Goal: Transaction & Acquisition: Purchase product/service

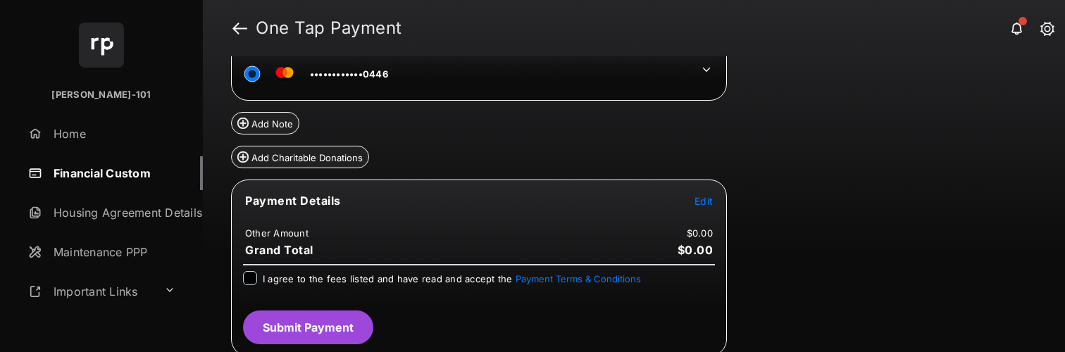
scroll to position [100, 0]
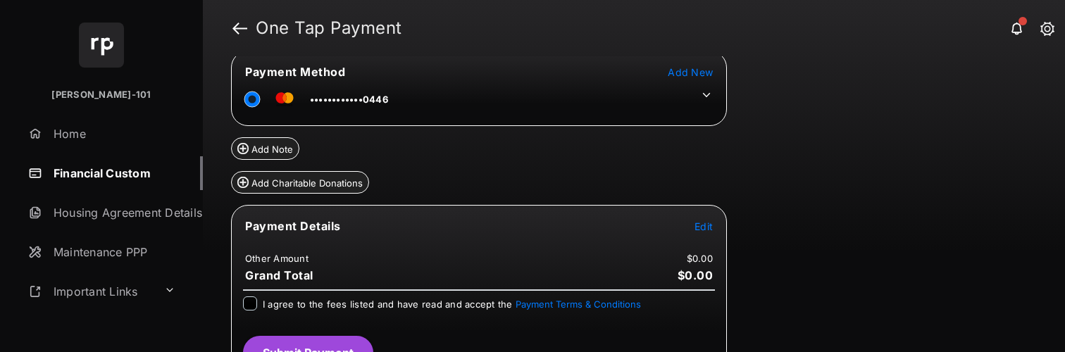
click at [706, 225] on span "Edit" at bounding box center [703, 226] width 18 height 12
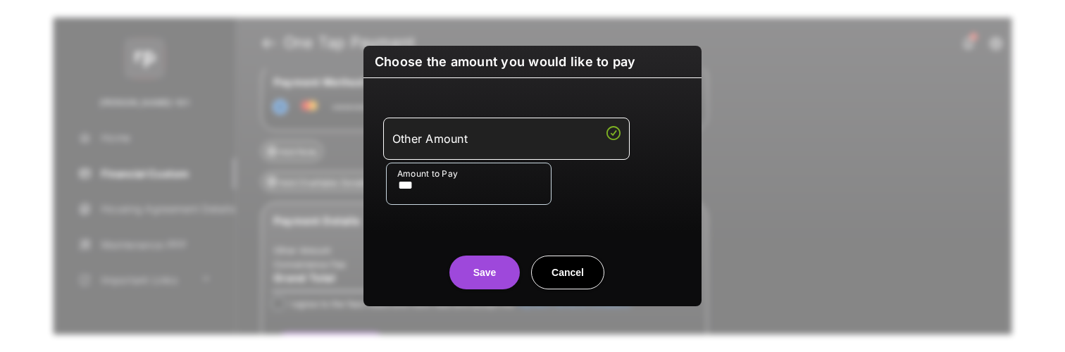
type input "***"
click at [470, 283] on button "Save" at bounding box center [484, 273] width 70 height 34
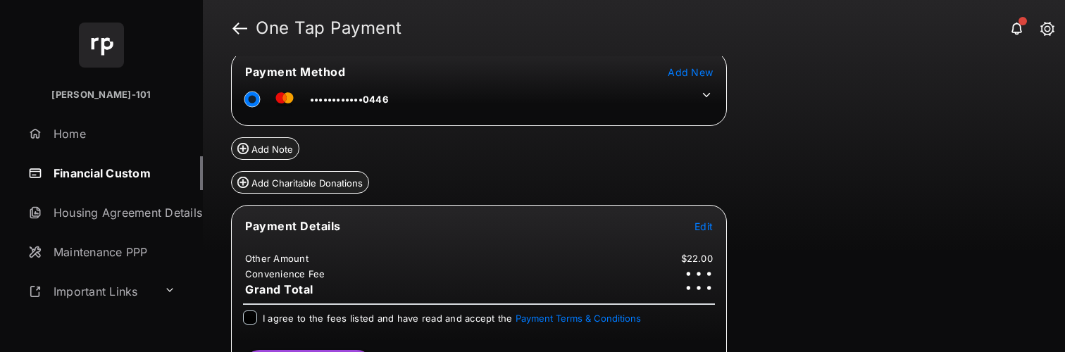
click at [256, 323] on div "I agree to the fees listed and have read and accept the Payment Terms & Conditi…" at bounding box center [479, 319] width 472 height 17
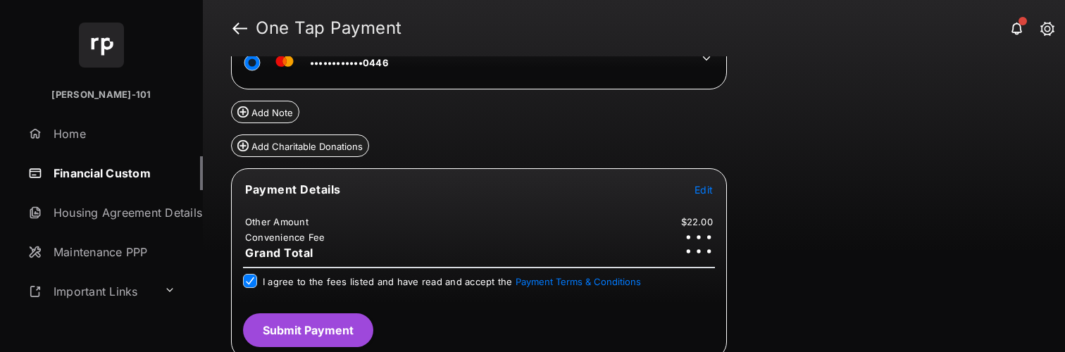
scroll to position [144, 0]
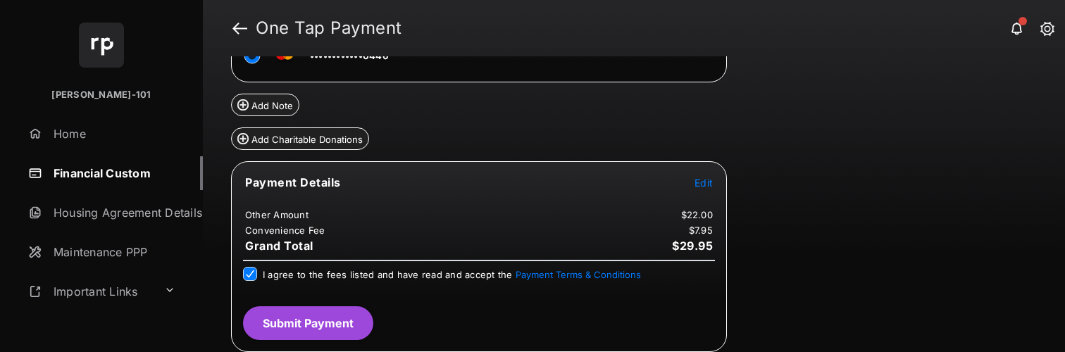
click at [345, 320] on button "Submit Payment" at bounding box center [308, 323] width 130 height 34
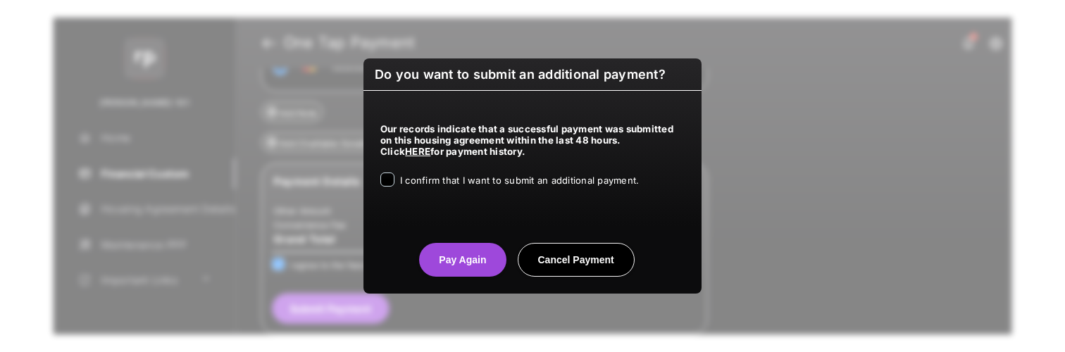
click at [466, 172] on div "Our records indicate that a successful payment was submitted on this housing ag…" at bounding box center [532, 153] width 338 height 124
click at [458, 180] on span "I confirm that I want to submit an additional payment." at bounding box center [519, 180] width 239 height 11
click at [460, 245] on button "Pay Again" at bounding box center [462, 260] width 87 height 34
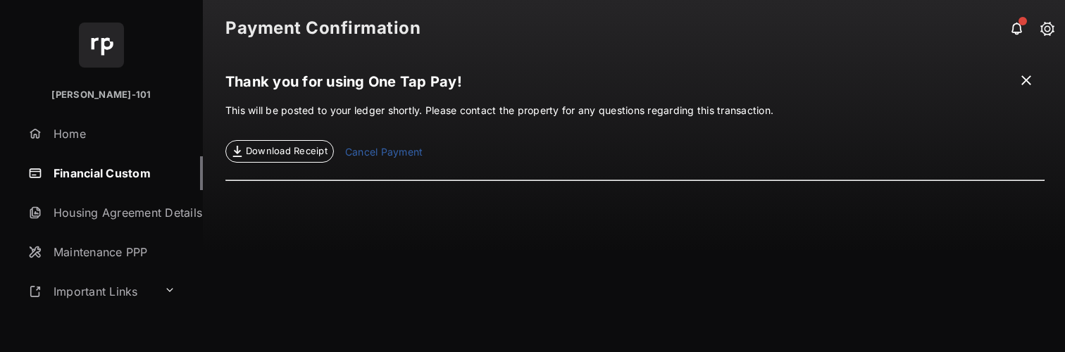
click at [144, 175] on link "Financial Custom" at bounding box center [113, 173] width 180 height 34
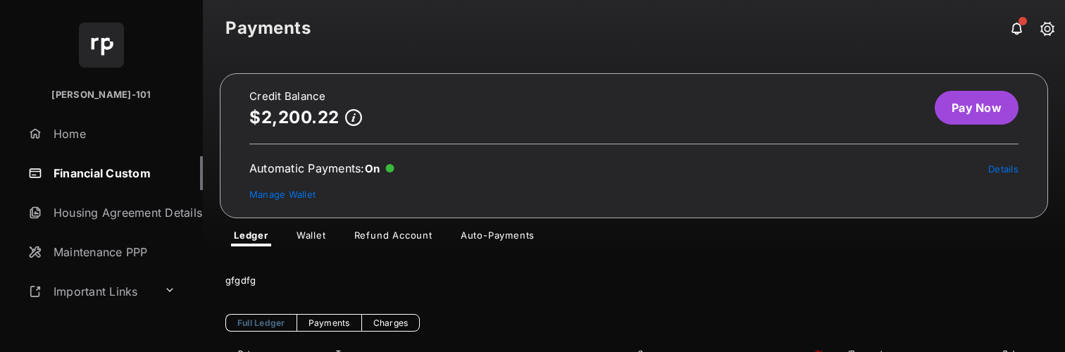
click at [958, 102] on link "Pay Now" at bounding box center [977, 108] width 84 height 34
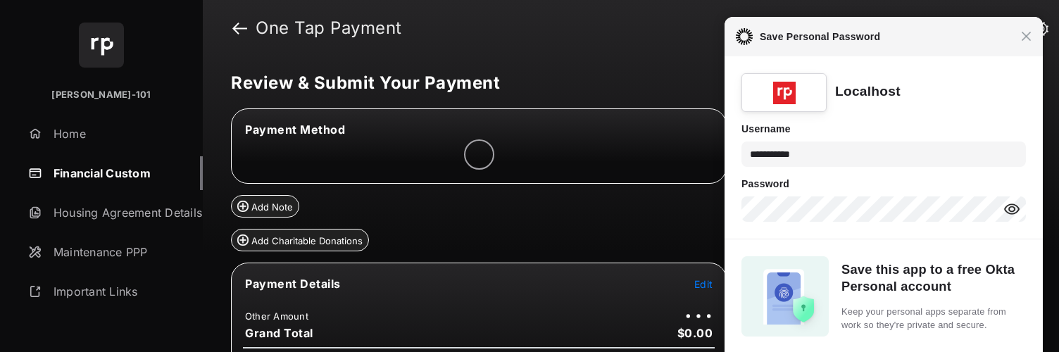
click at [1030, 42] on div "Close Save Personal Password" at bounding box center [884, 36] width 318 height 39
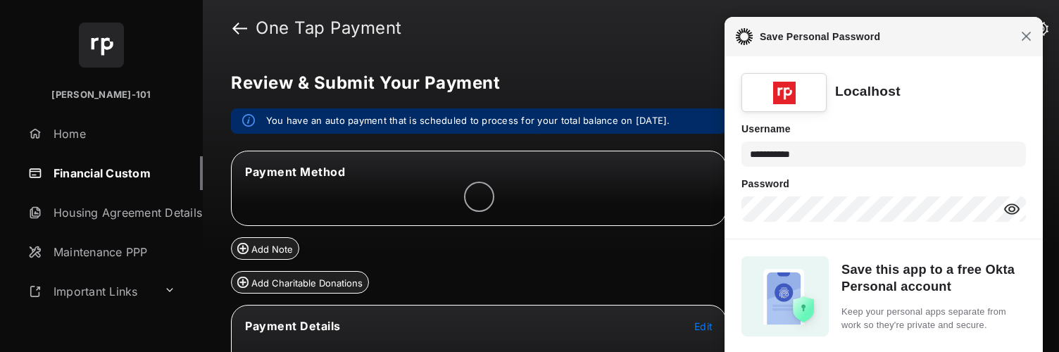
click at [1023, 39] on span "Close" at bounding box center [1026, 36] width 11 height 11
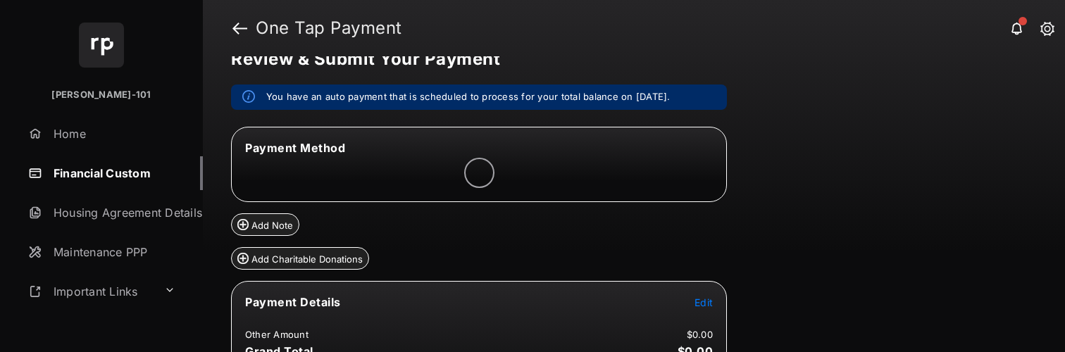
scroll to position [39, 0]
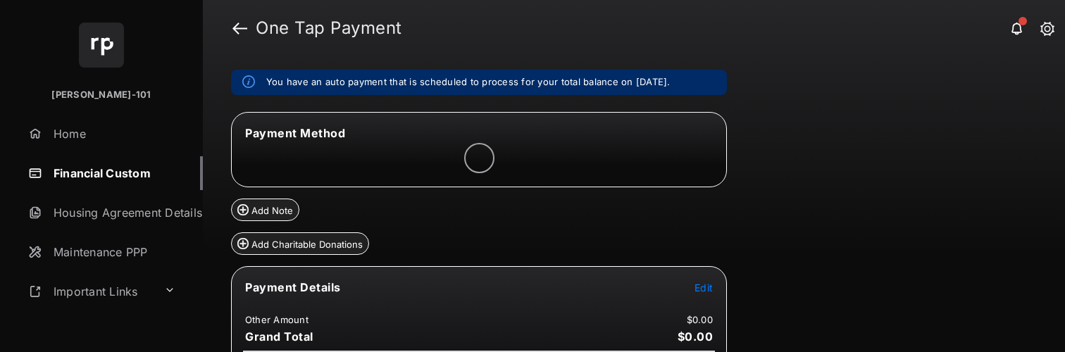
click at [704, 283] on span "Edit" at bounding box center [703, 288] width 18 height 12
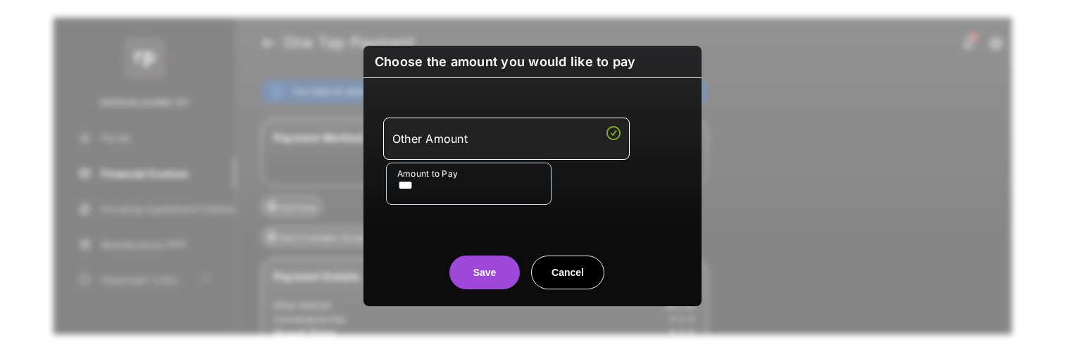
type input "***"
drag, startPoint x: 429, startPoint y: 277, endPoint x: 504, endPoint y: 266, distance: 76.1
click at [431, 276] on center "Save Cancel" at bounding box center [532, 266] width 304 height 45
click at [504, 266] on button "Save" at bounding box center [484, 273] width 70 height 34
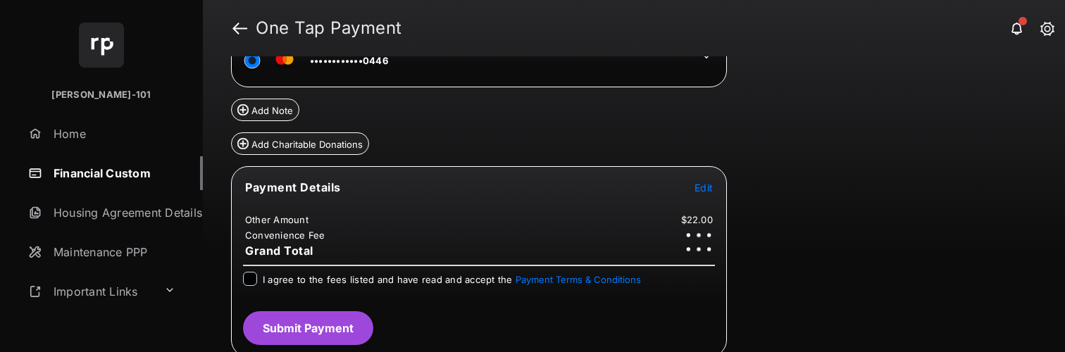
scroll to position [144, 0]
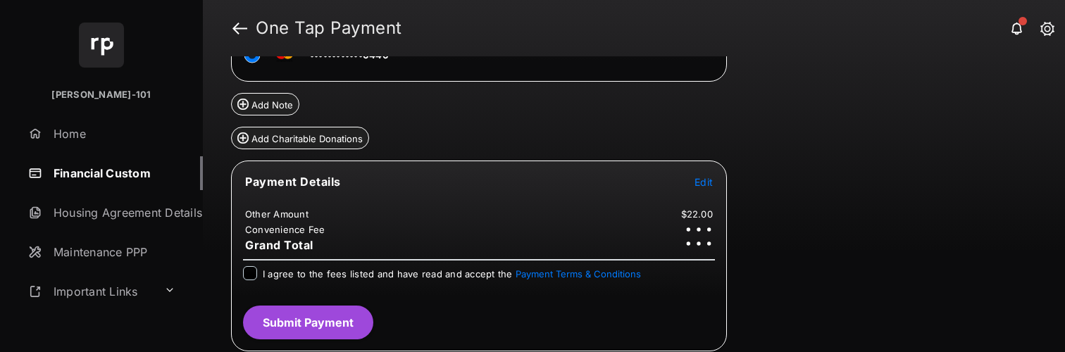
drag, startPoint x: 329, startPoint y: 272, endPoint x: 327, endPoint y: 313, distance: 41.6
click at [330, 272] on span "I agree to the fees listed and have read and accept the Payment Terms & Conditi…" at bounding box center [452, 273] width 378 height 11
click at [329, 318] on button "Submit Payment" at bounding box center [308, 323] width 130 height 34
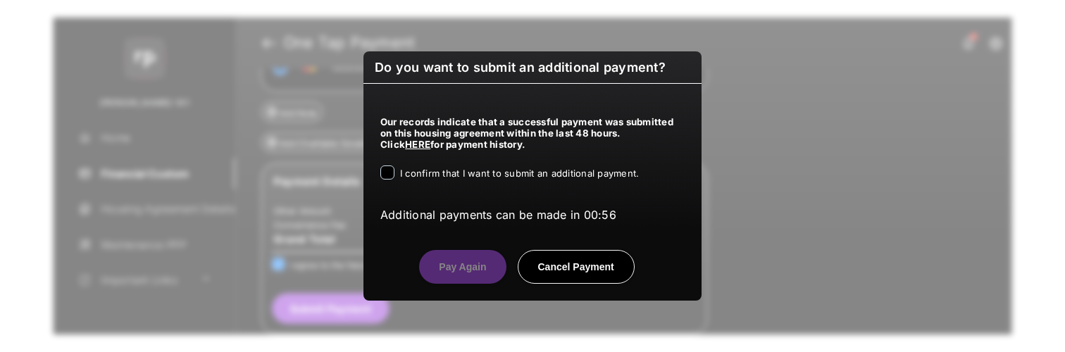
click at [463, 173] on span "I confirm that I want to submit an additional payment." at bounding box center [519, 173] width 239 height 11
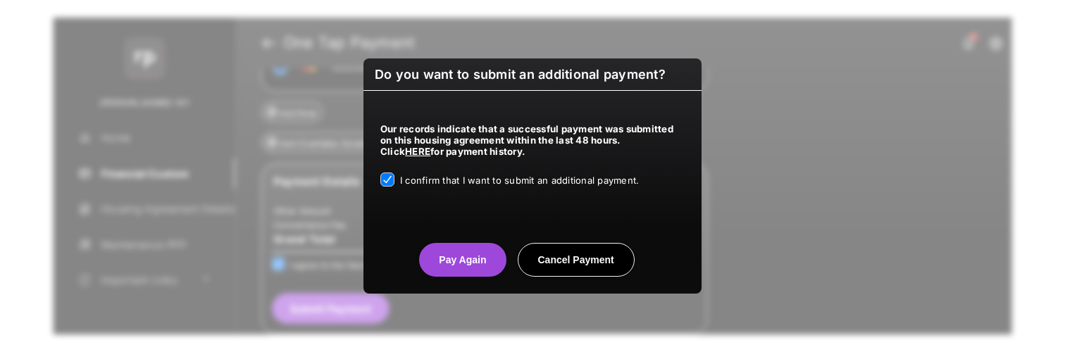
click at [475, 266] on button "Pay Again" at bounding box center [462, 260] width 87 height 34
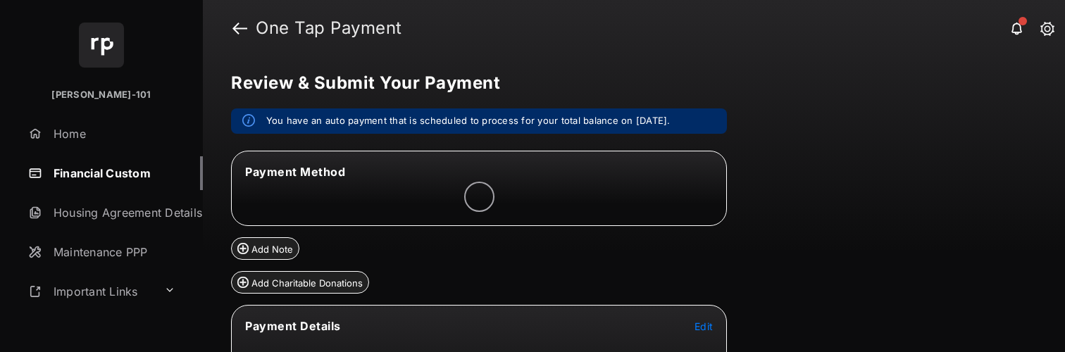
click at [709, 321] on span "Edit" at bounding box center [703, 326] width 18 height 12
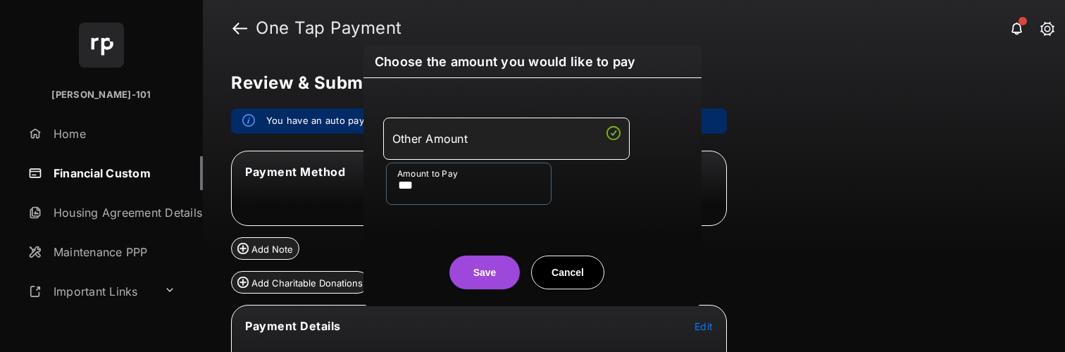
type input "***"
drag, startPoint x: 367, startPoint y: 274, endPoint x: 406, endPoint y: 273, distance: 39.4
click at [368, 274] on div "Save Cancel" at bounding box center [532, 258] width 338 height 62
click at [449, 273] on center "Save Cancel" at bounding box center [532, 266] width 304 height 45
click at [461, 273] on button "Save" at bounding box center [484, 273] width 70 height 34
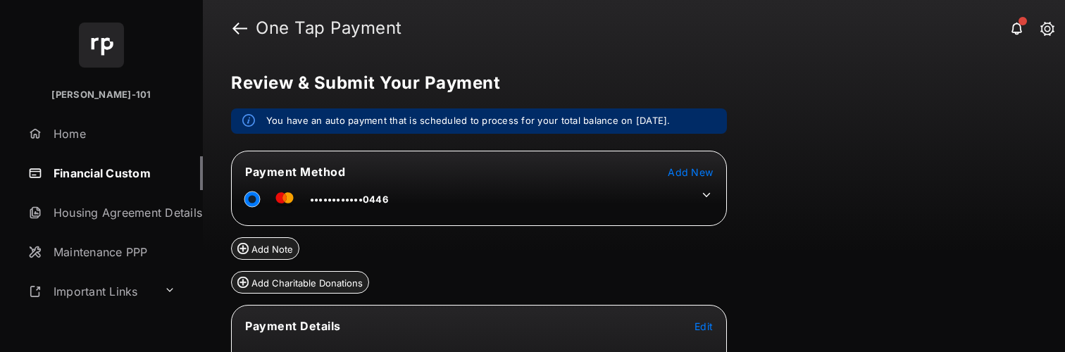
scroll to position [135, 0]
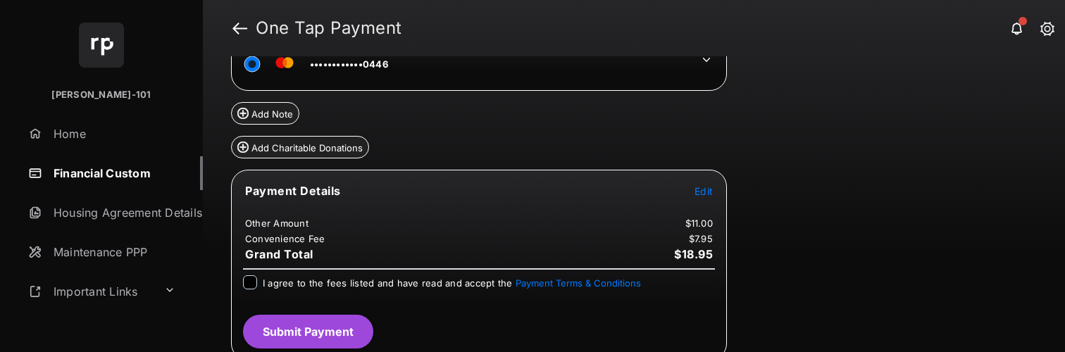
click at [242, 278] on div "I agree to the fees listed and have read and accept the Payment Terms & Conditi…" at bounding box center [479, 289] width 489 height 28
click at [282, 321] on button "Submit Payment" at bounding box center [308, 332] width 130 height 34
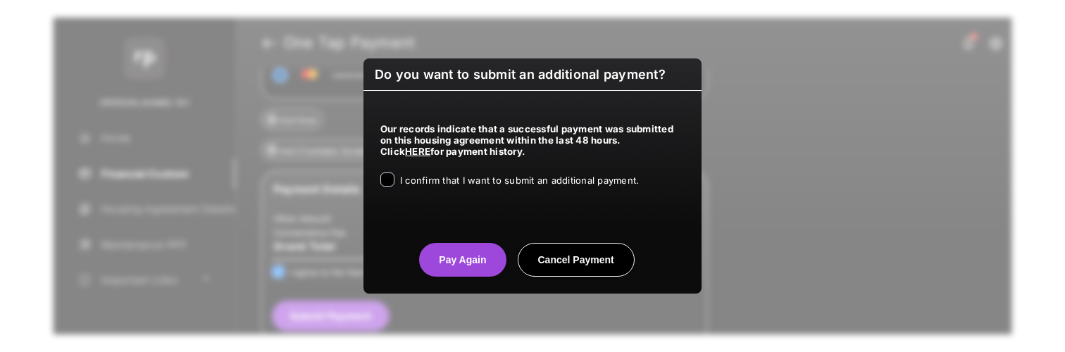
click at [495, 176] on span "I confirm that I want to submit an additional payment." at bounding box center [519, 180] width 239 height 11
click at [463, 268] on button "Pay Again" at bounding box center [462, 260] width 87 height 34
